Goal: Task Accomplishment & Management: Use online tool/utility

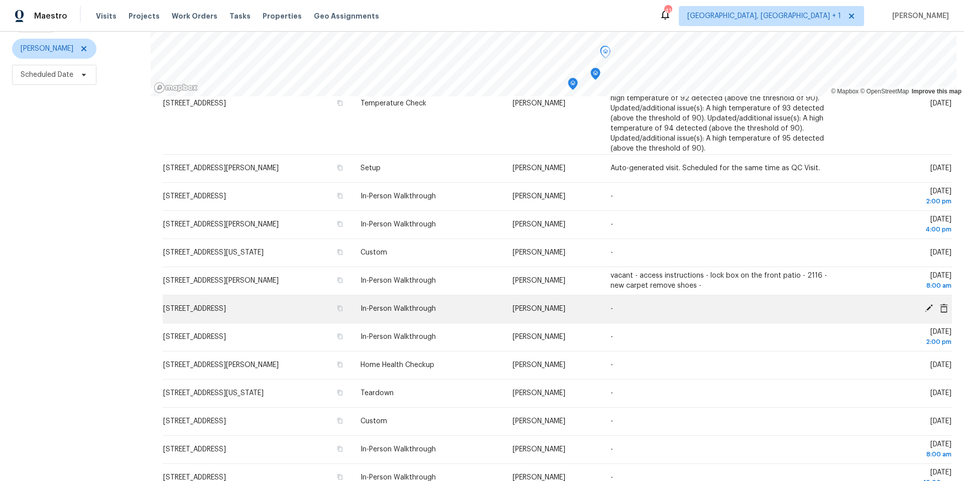
scroll to position [112, 0]
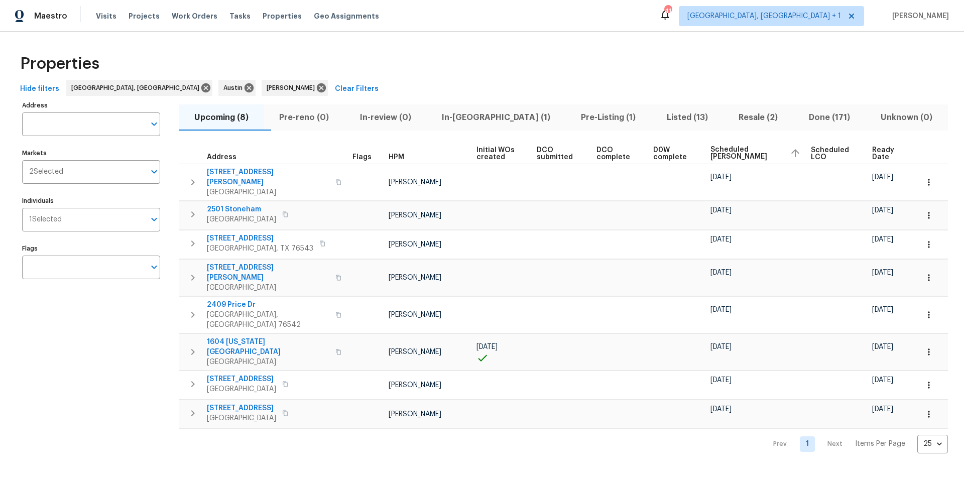
click at [721, 153] on span "Scheduled [PERSON_NAME]" at bounding box center [745, 153] width 71 height 14
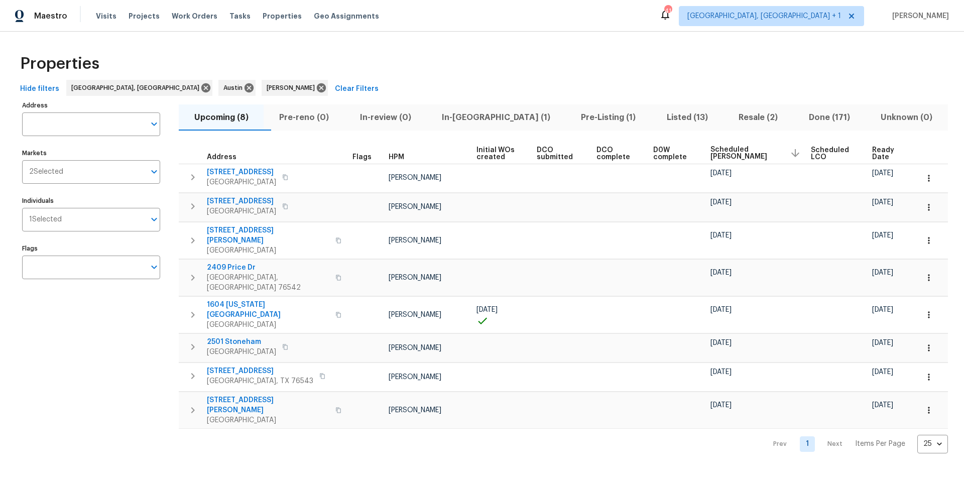
click at [721, 153] on span "Scheduled [PERSON_NAME]" at bounding box center [745, 153] width 71 height 14
